Goal: Transaction & Acquisition: Purchase product/service

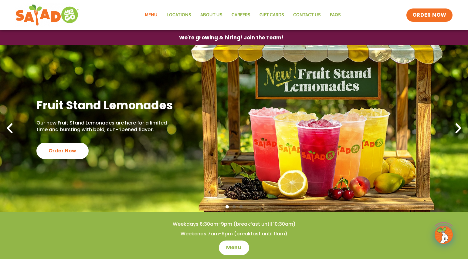
click at [150, 14] on link "Menu" at bounding box center [151, 15] width 22 height 14
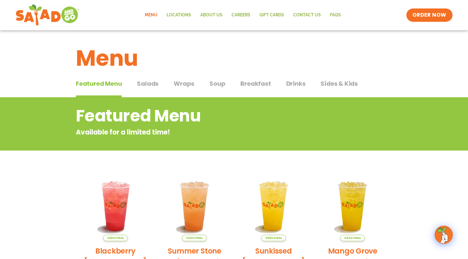
click at [146, 82] on span "Salads" at bounding box center [148, 83] width 22 height 9
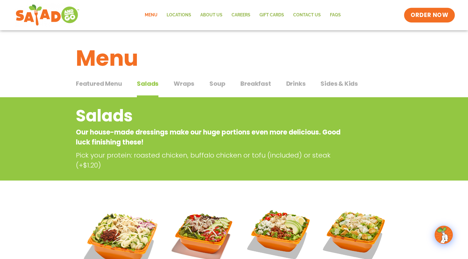
drag, startPoint x: 420, startPoint y: 14, endPoint x: 412, endPoint y: 20, distance: 9.5
click at [420, 14] on span "ORDER NOW" at bounding box center [429, 15] width 38 height 8
